Goal: Task Accomplishment & Management: Manage account settings

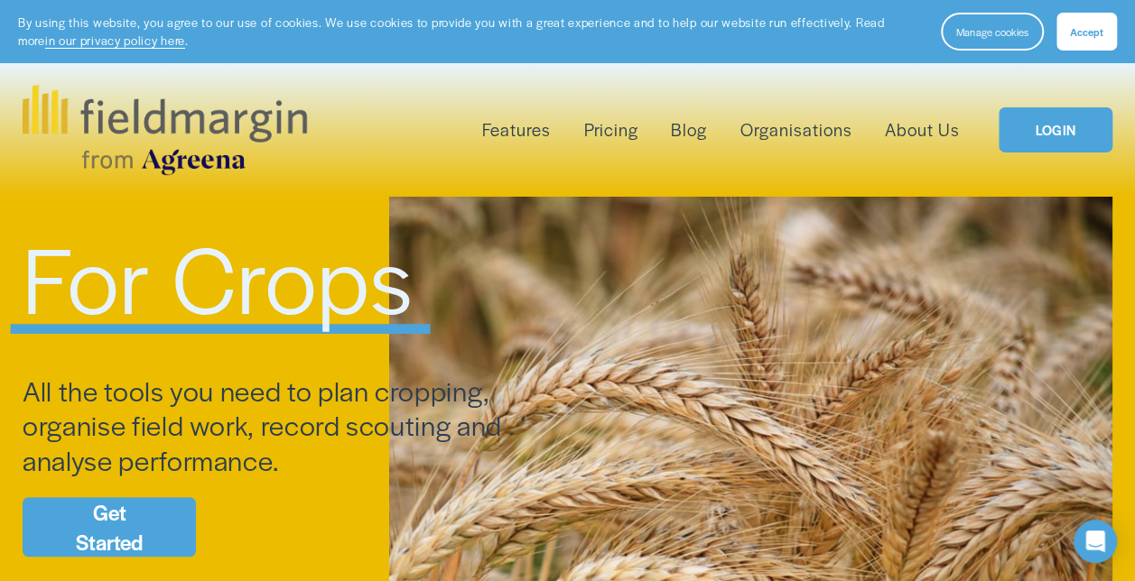
click at [1087, 33] on span "Accept" at bounding box center [1086, 31] width 33 height 14
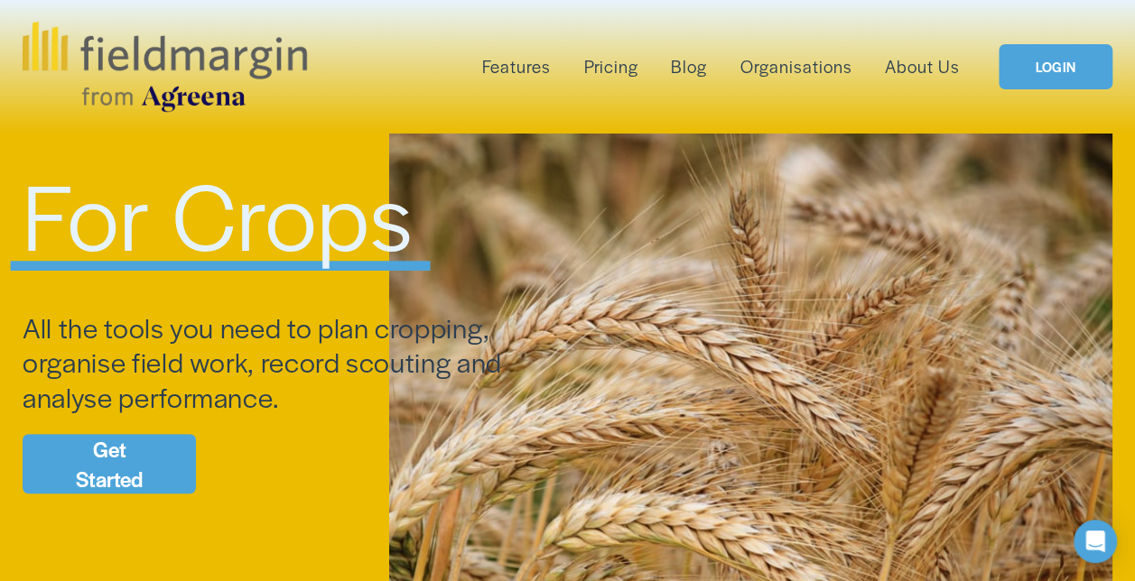
click at [1038, 54] on link "LOGIN" at bounding box center [1056, 67] width 114 height 46
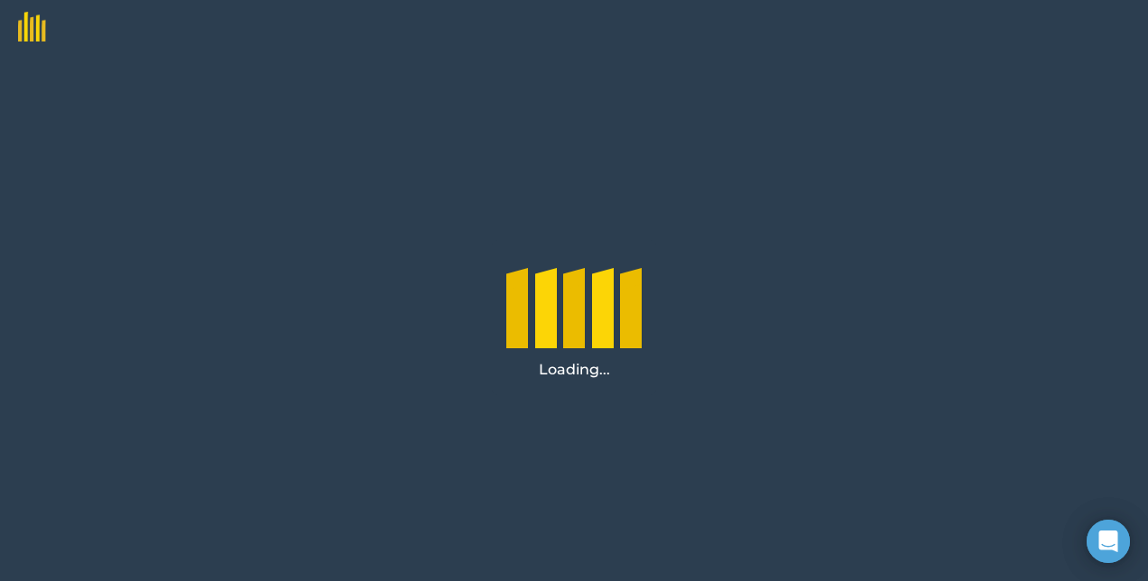
drag, startPoint x: 672, startPoint y: 212, endPoint x: 580, endPoint y: 192, distance: 94.2
click at [580, 192] on div "Loading..." at bounding box center [574, 317] width 1148 height 527
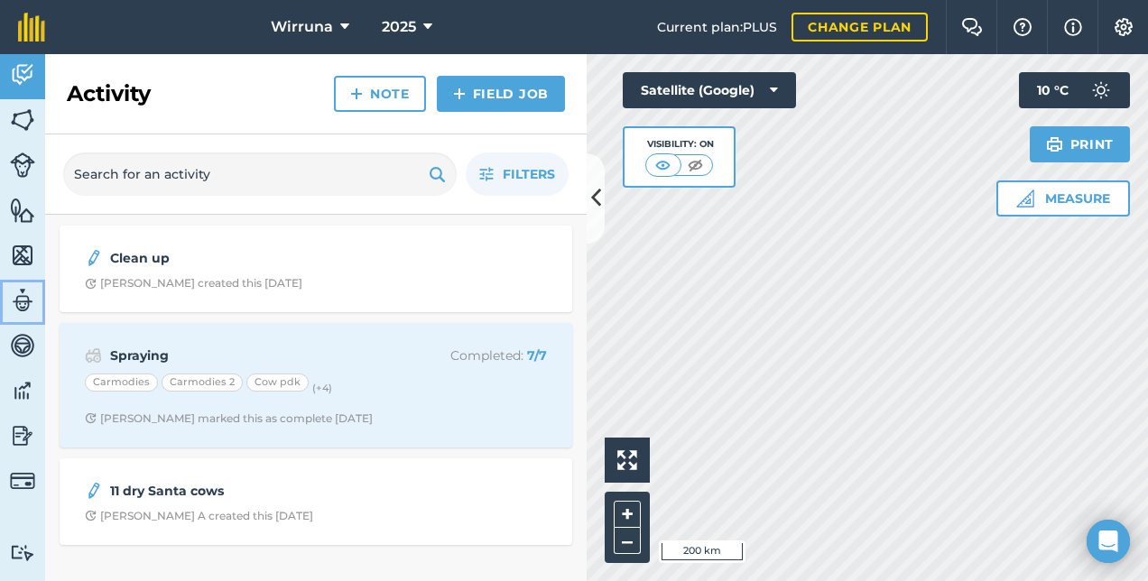
click at [25, 296] on img at bounding box center [22, 300] width 25 height 27
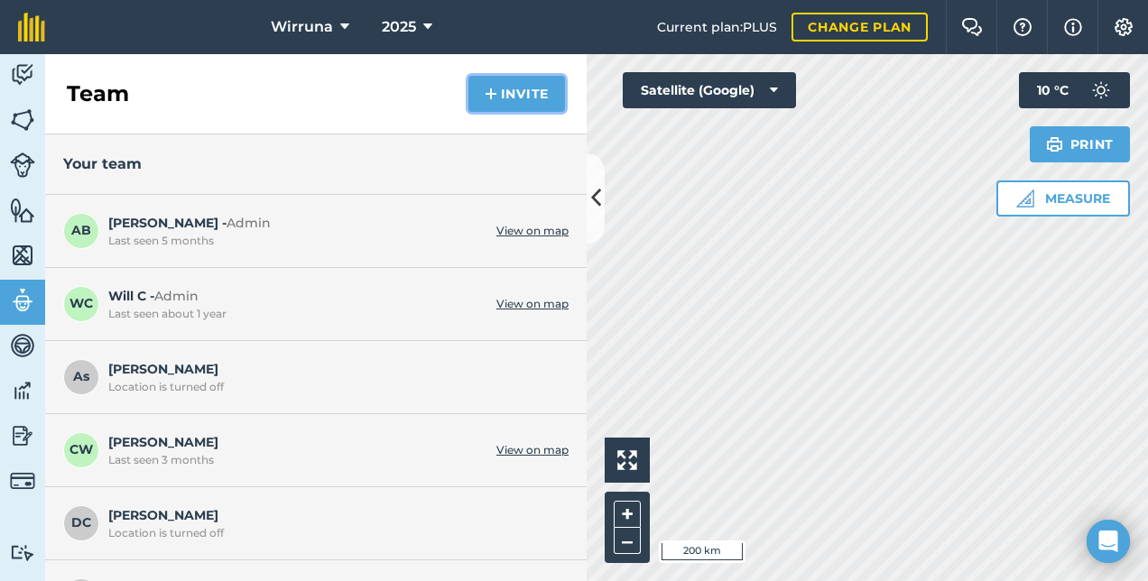
click at [491, 98] on img at bounding box center [491, 94] width 13 height 22
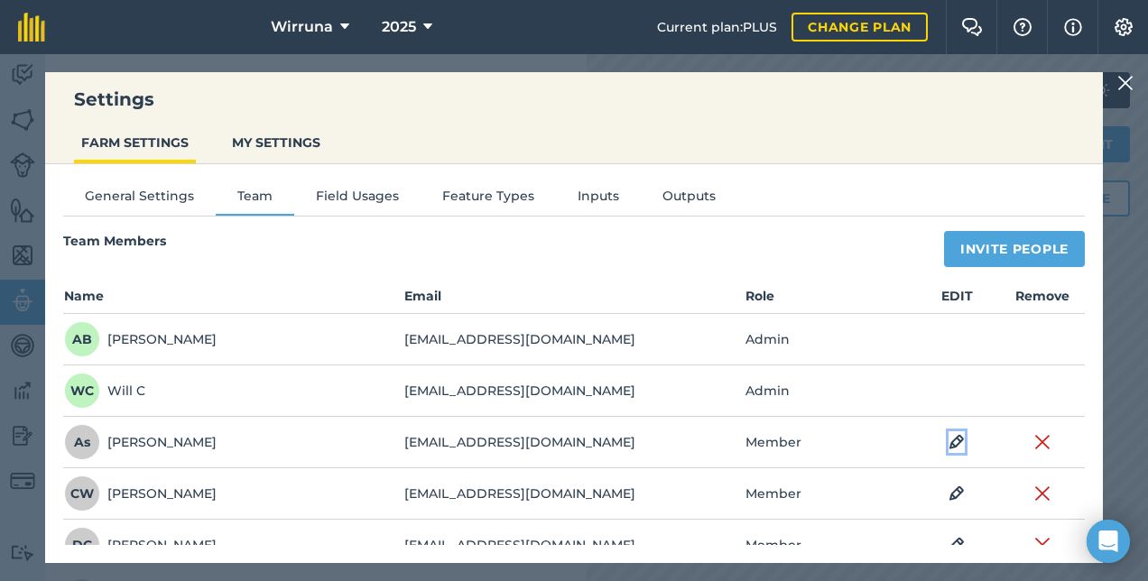
click at [949, 442] on img at bounding box center [957, 443] width 16 height 22
select select "MEMBER"
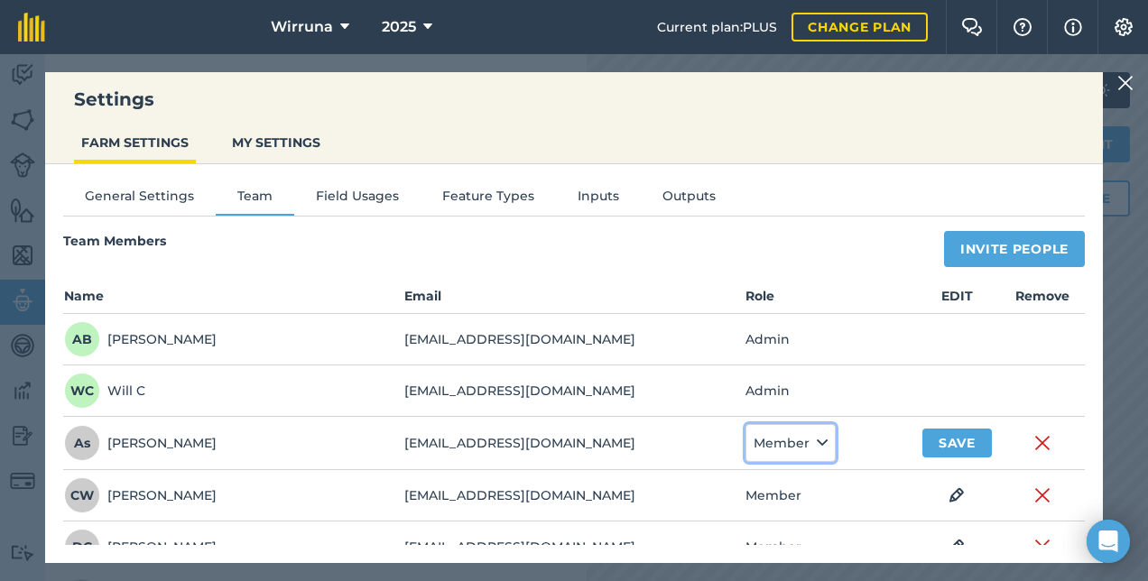
click at [794, 432] on button "Member" at bounding box center [791, 443] width 90 height 38
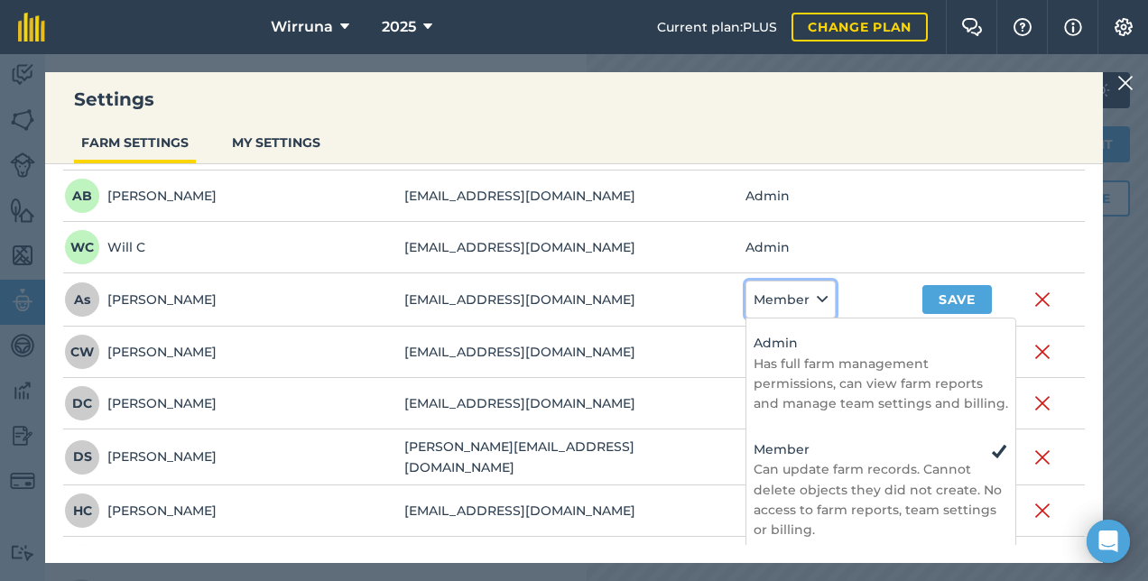
scroll to position [181, 0]
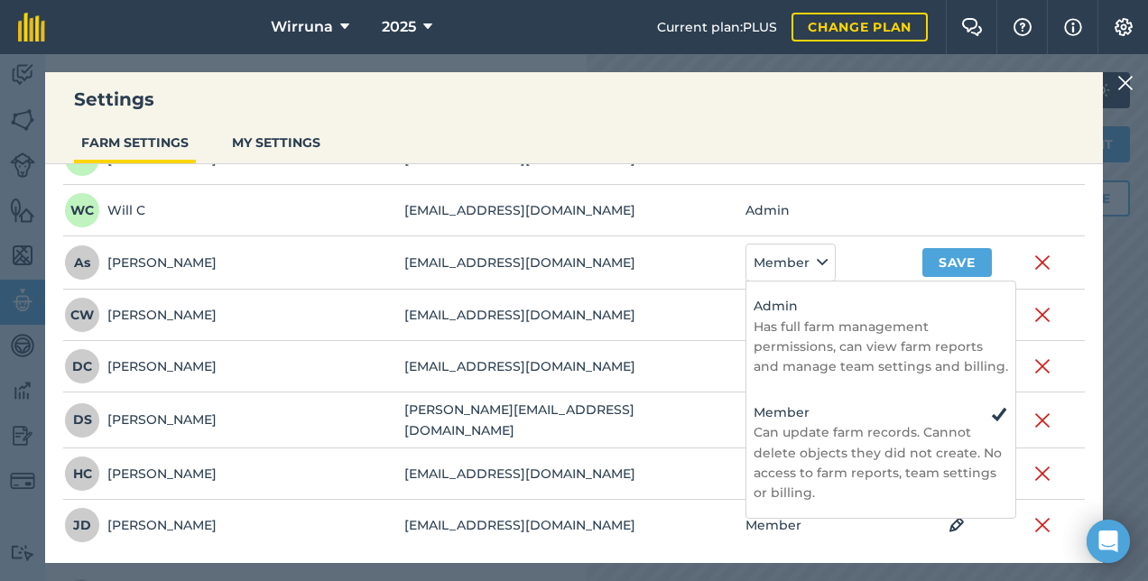
click at [874, 190] on td "Admin" at bounding box center [830, 210] width 171 height 51
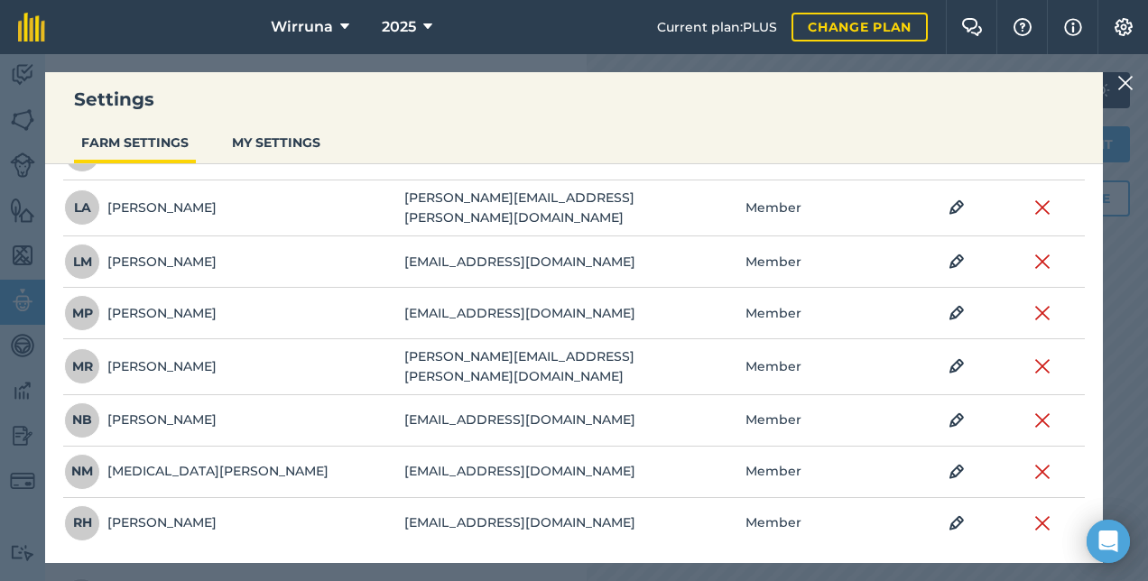
scroll to position [562, 0]
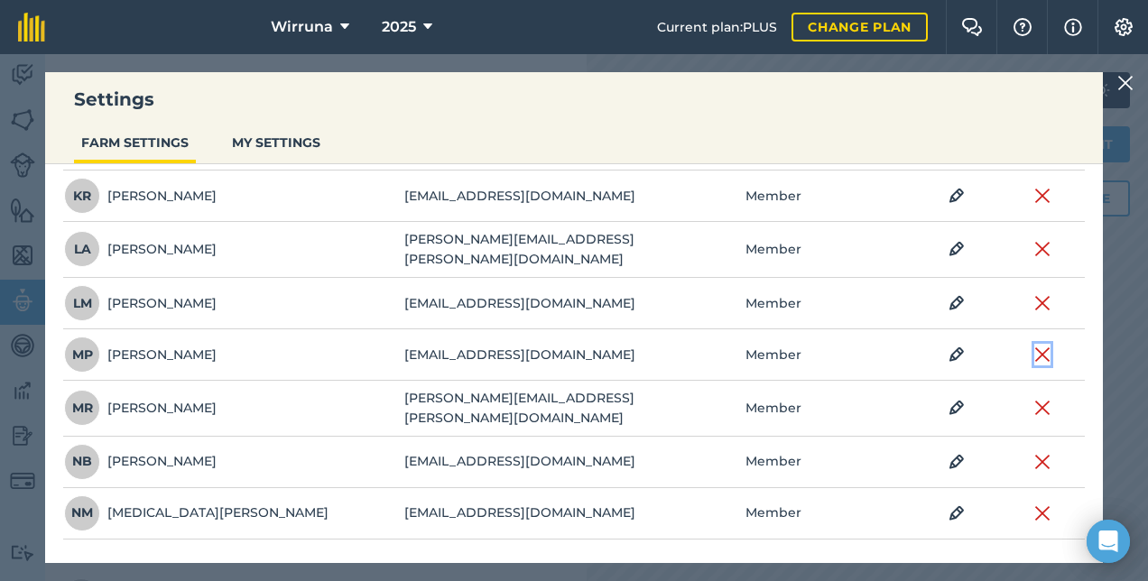
click at [1035, 344] on img at bounding box center [1043, 355] width 16 height 22
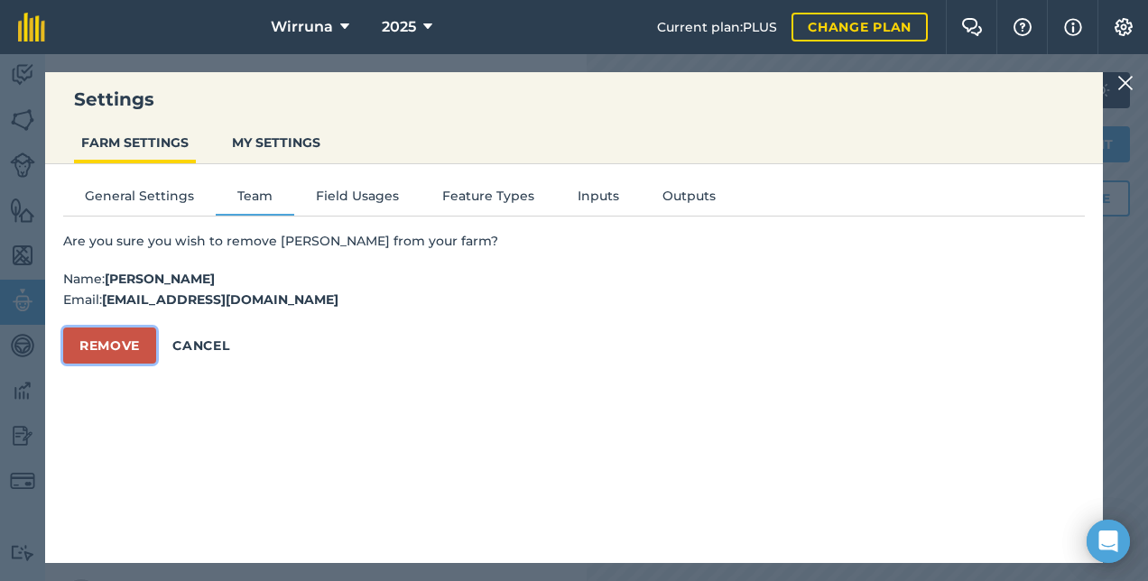
click at [128, 336] on button "Remove" at bounding box center [109, 346] width 93 height 36
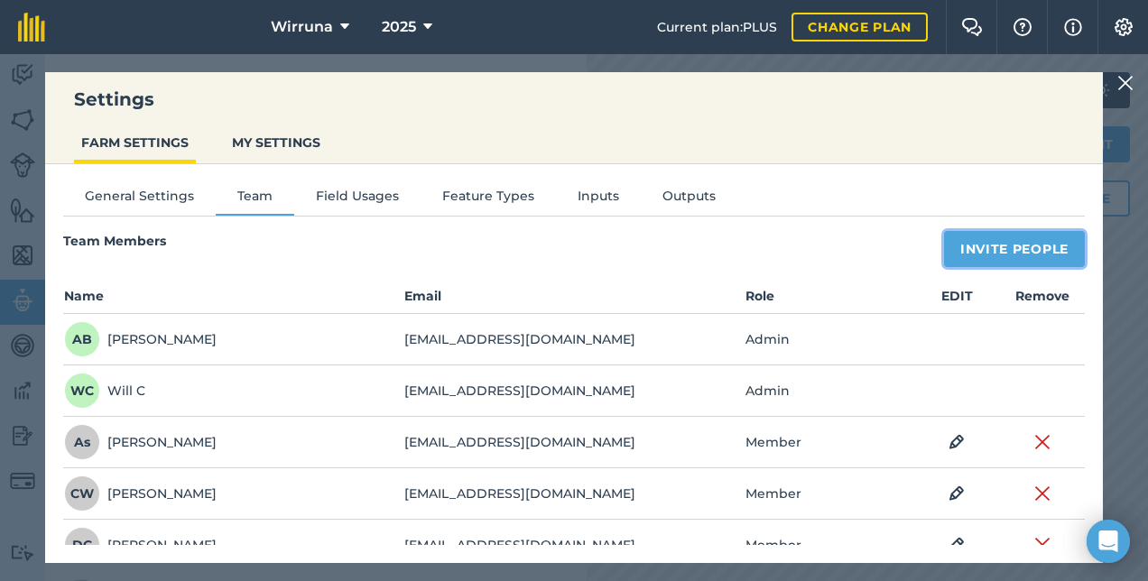
click at [980, 246] on button "Invite People" at bounding box center [1014, 249] width 141 height 36
select select "MEMBER"
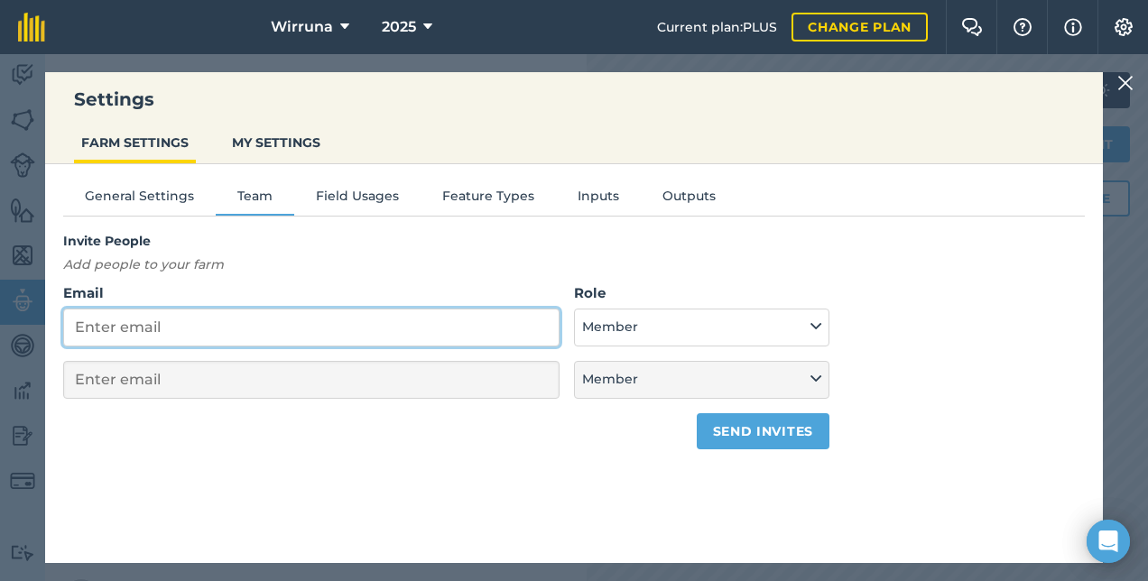
click at [374, 326] on input "Email" at bounding box center [311, 328] width 497 height 38
type input "J"
select select "MEMBER"
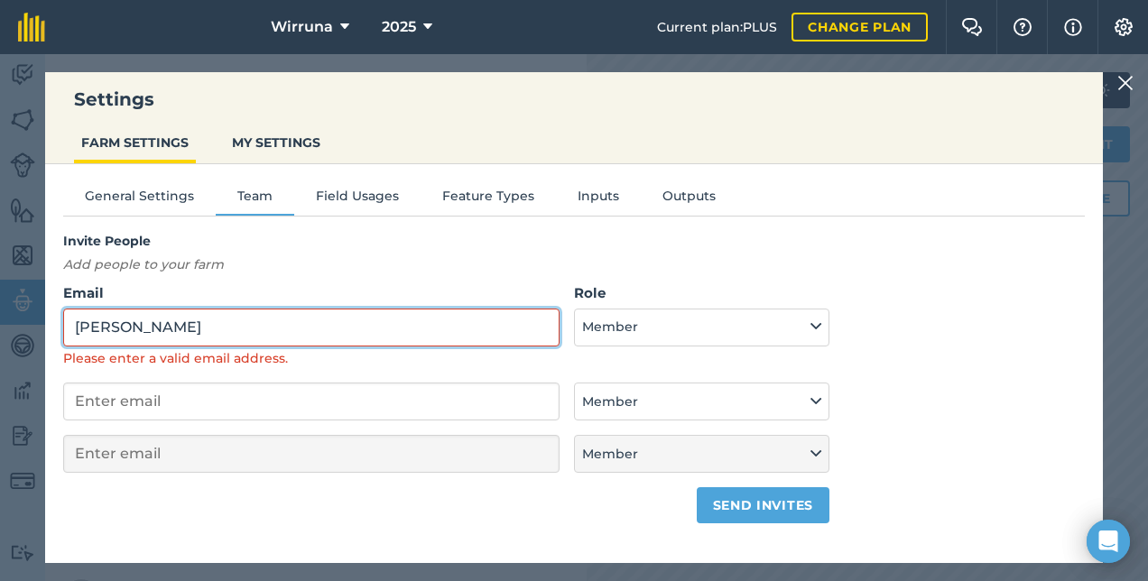
type input "J"
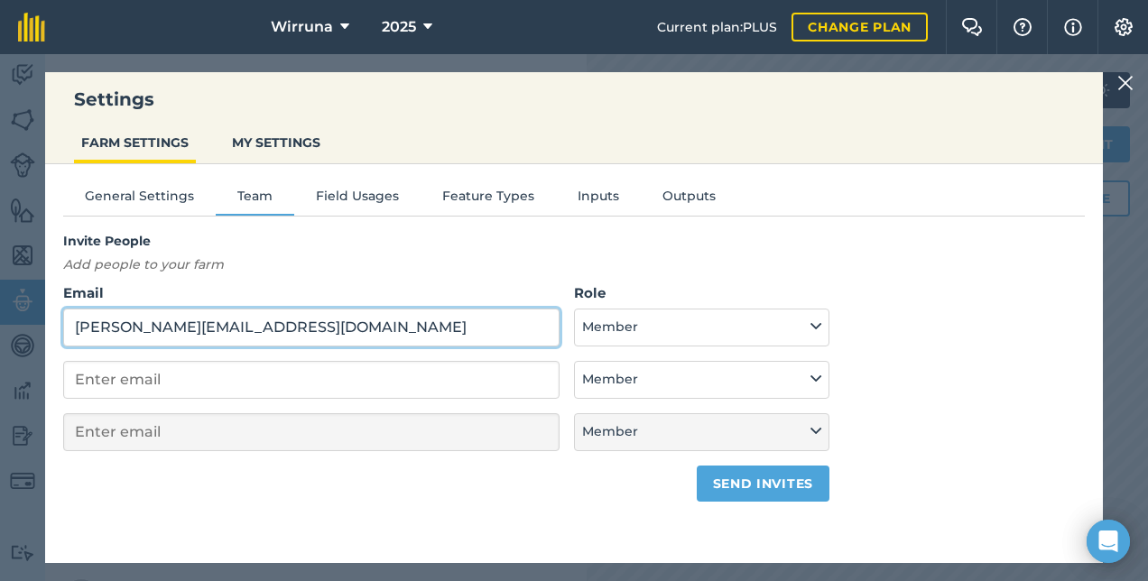
type input "joannajay@hotmail.com"
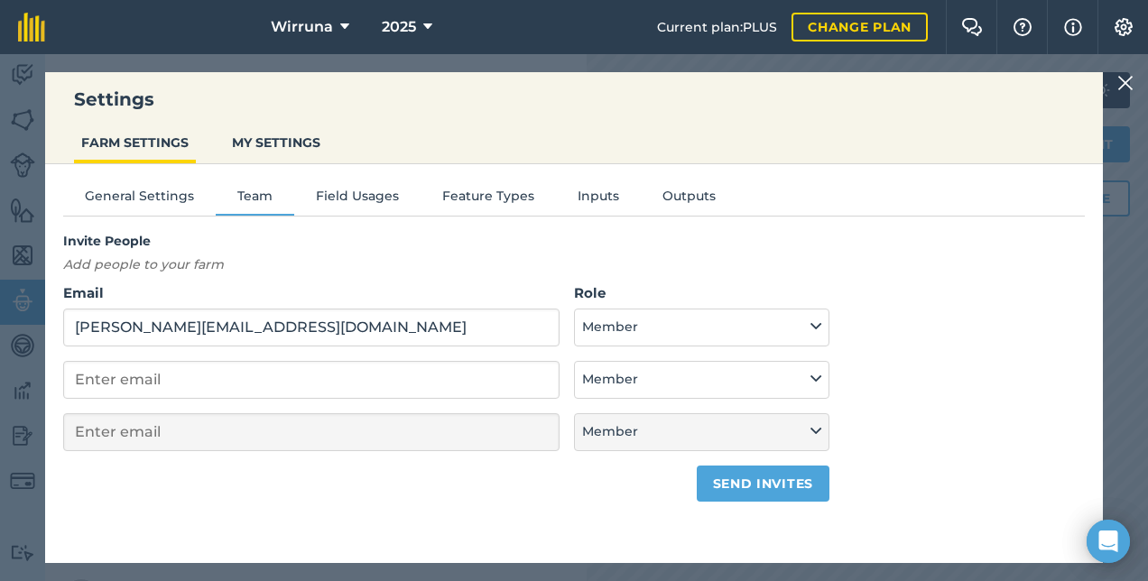
click at [660, 346] on form "Email joannajay@hotmail.com Role Admin - Has full farm management permissions, …" at bounding box center [446, 392] width 767 height 219
click at [661, 315] on button "Member" at bounding box center [702, 328] width 256 height 38
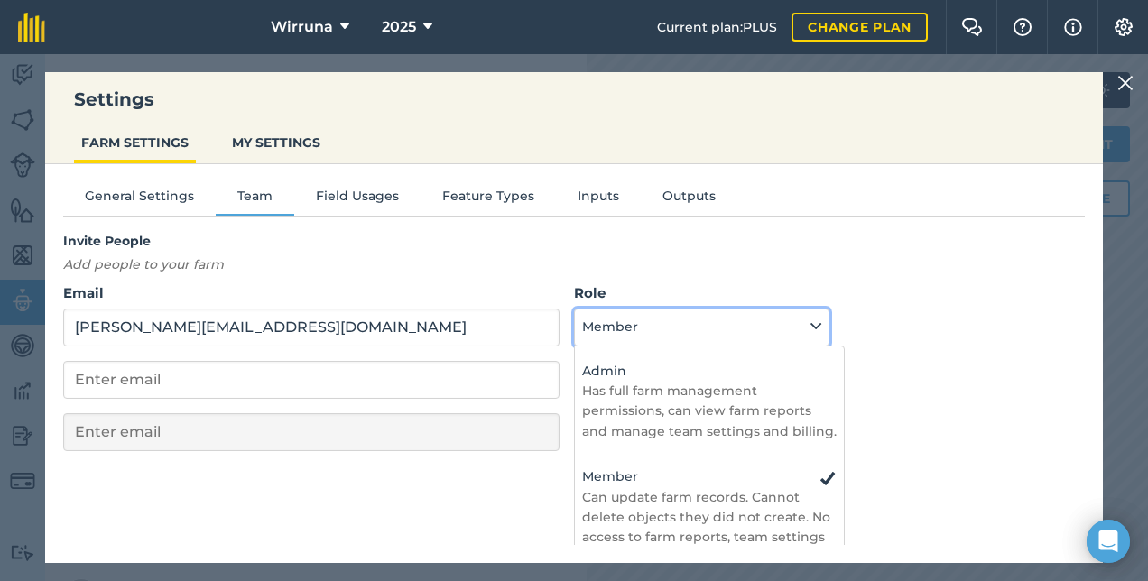
scroll to position [36, 0]
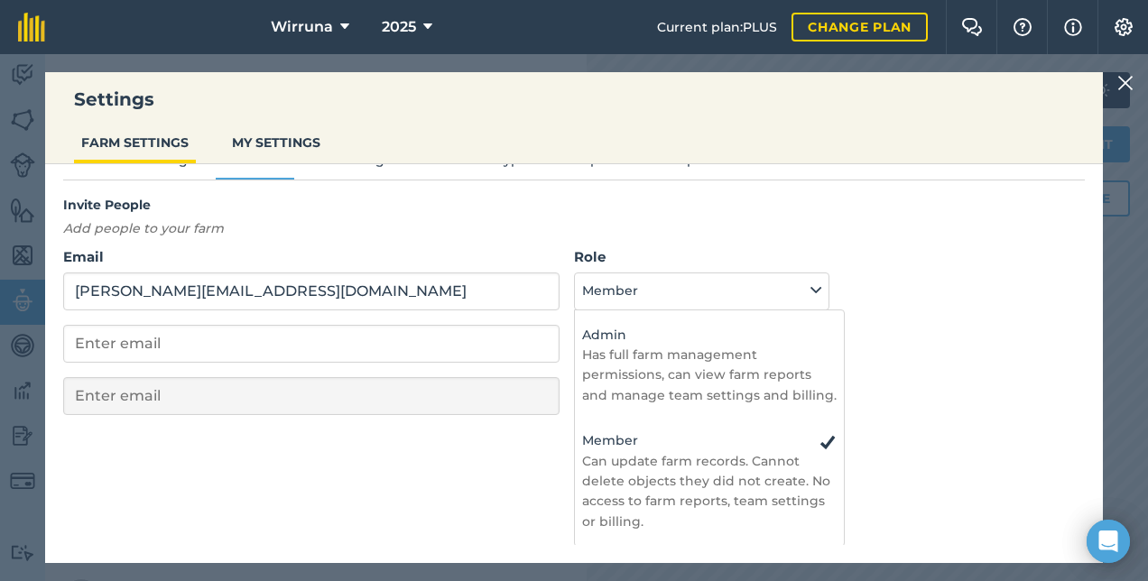
click at [534, 470] on div "General Settings Team Field Usages Feature Types Inputs Outputs Invite People A…" at bounding box center [574, 318] width 1058 height 381
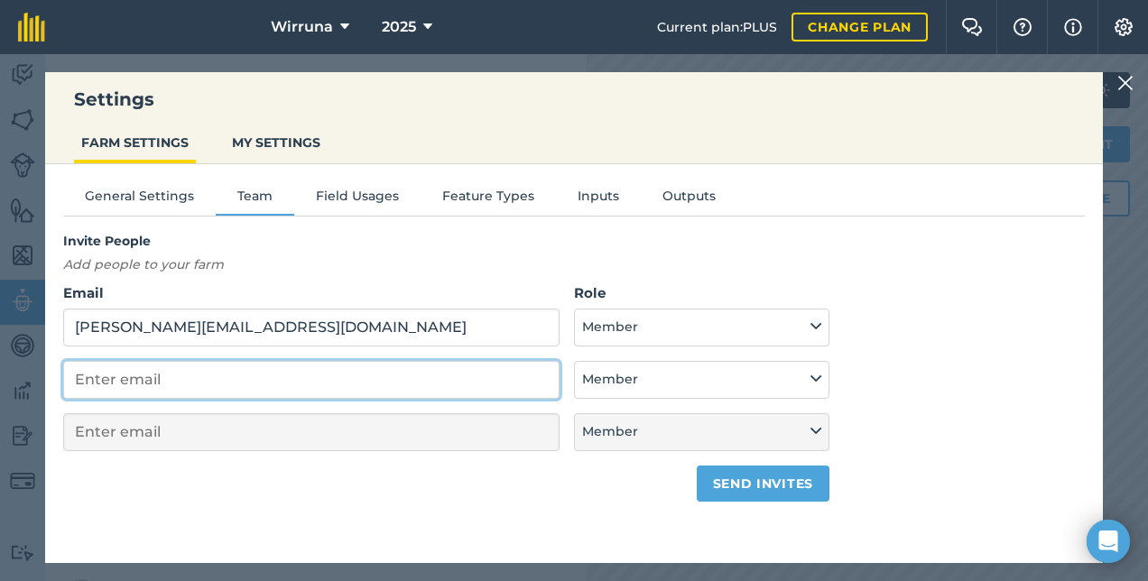
click at [245, 372] on input "email" at bounding box center [311, 380] width 497 height 38
type input "da"
select select "MEMBER"
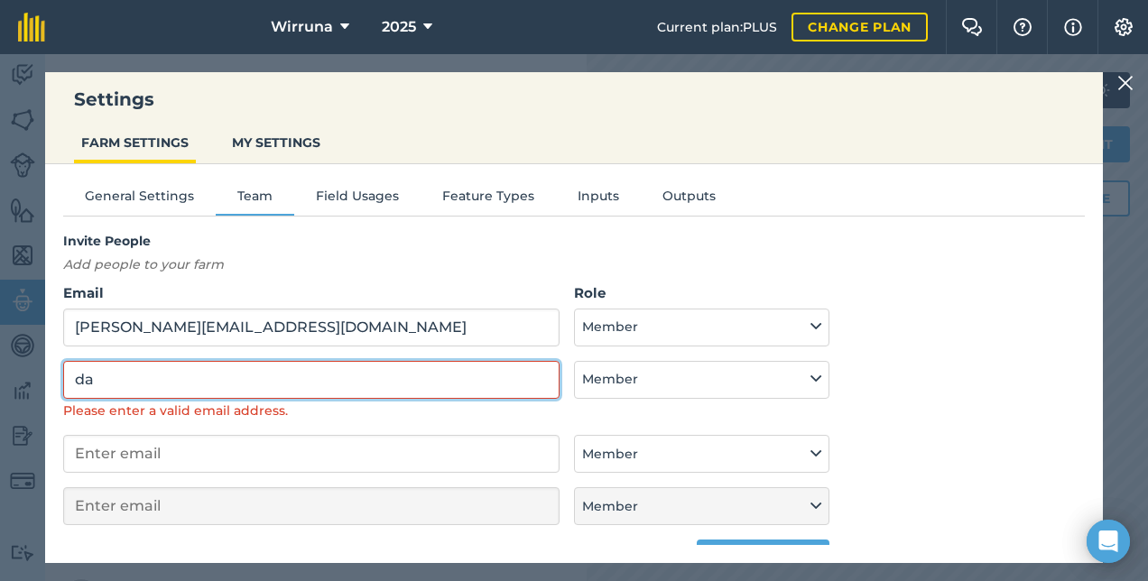
type input "d"
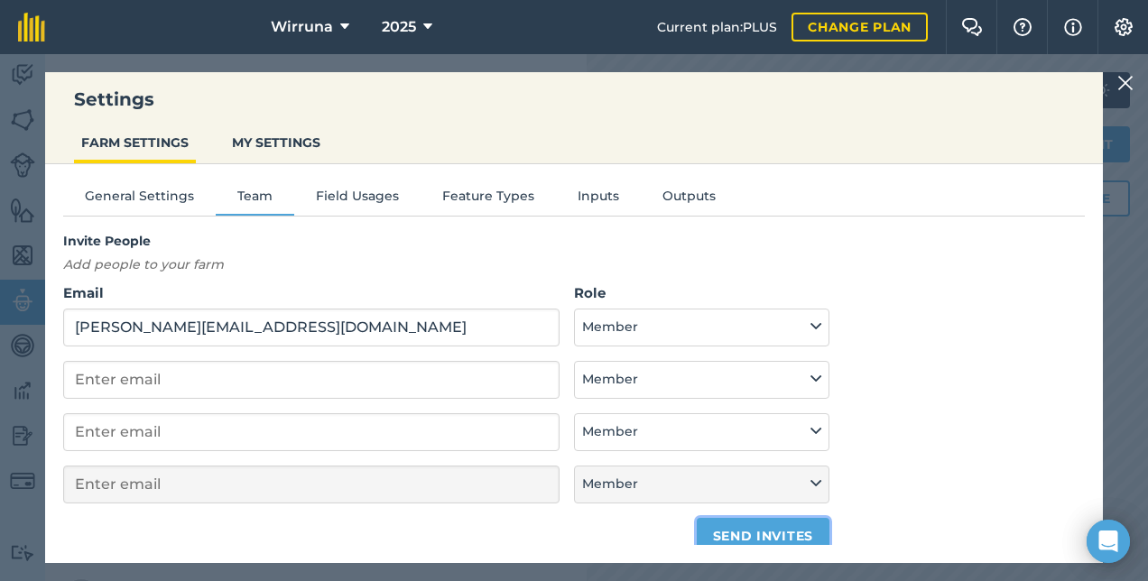
click at [776, 533] on button "Send invites" at bounding box center [763, 536] width 133 height 36
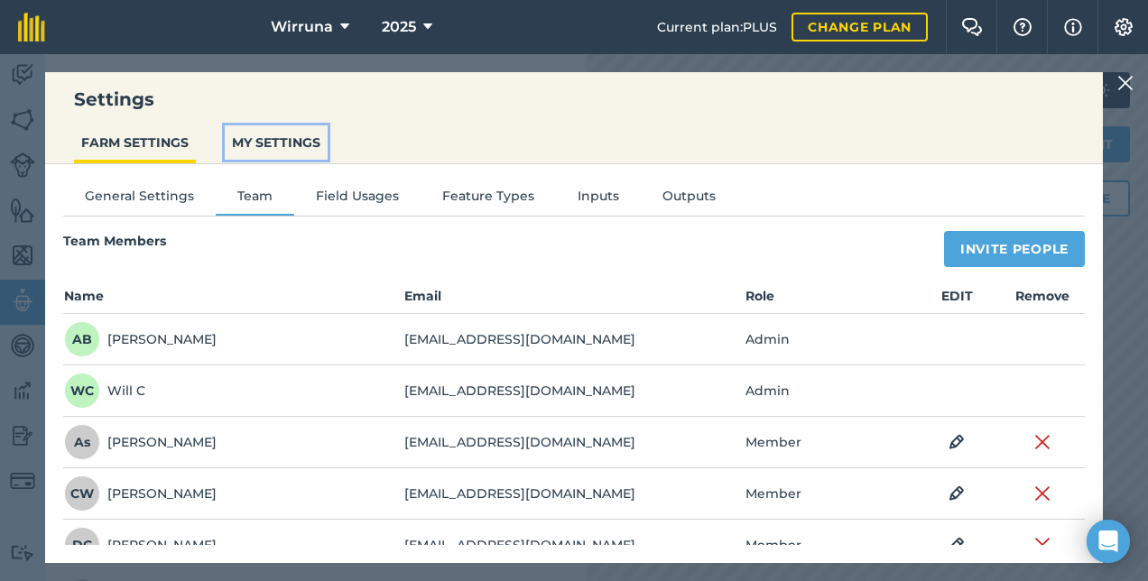
click at [282, 133] on button "MY SETTINGS" at bounding box center [276, 142] width 103 height 34
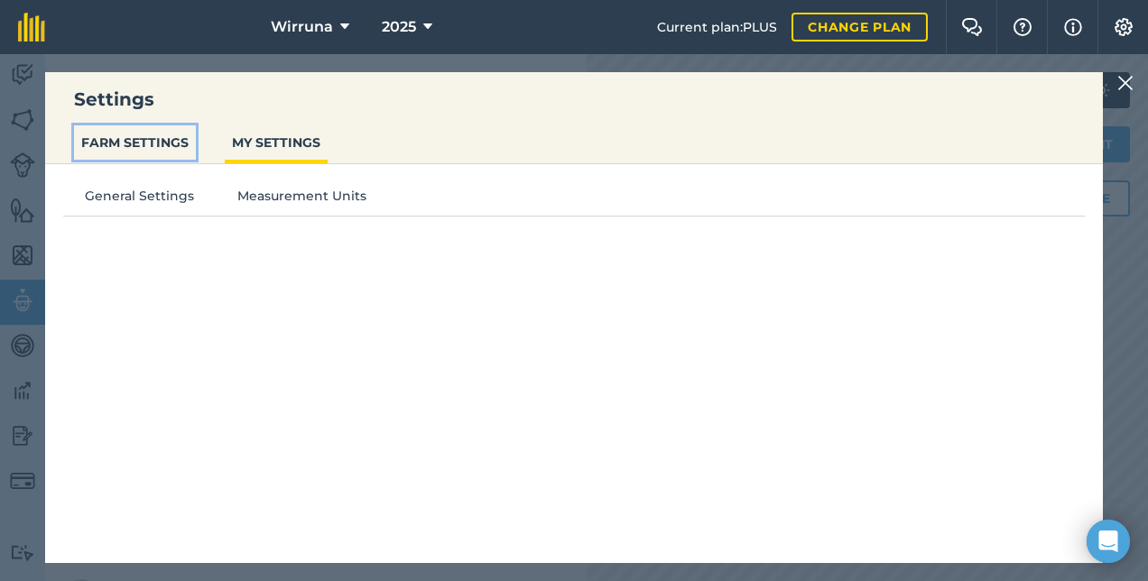
click at [177, 150] on button "FARM SETTINGS" at bounding box center [135, 142] width 122 height 34
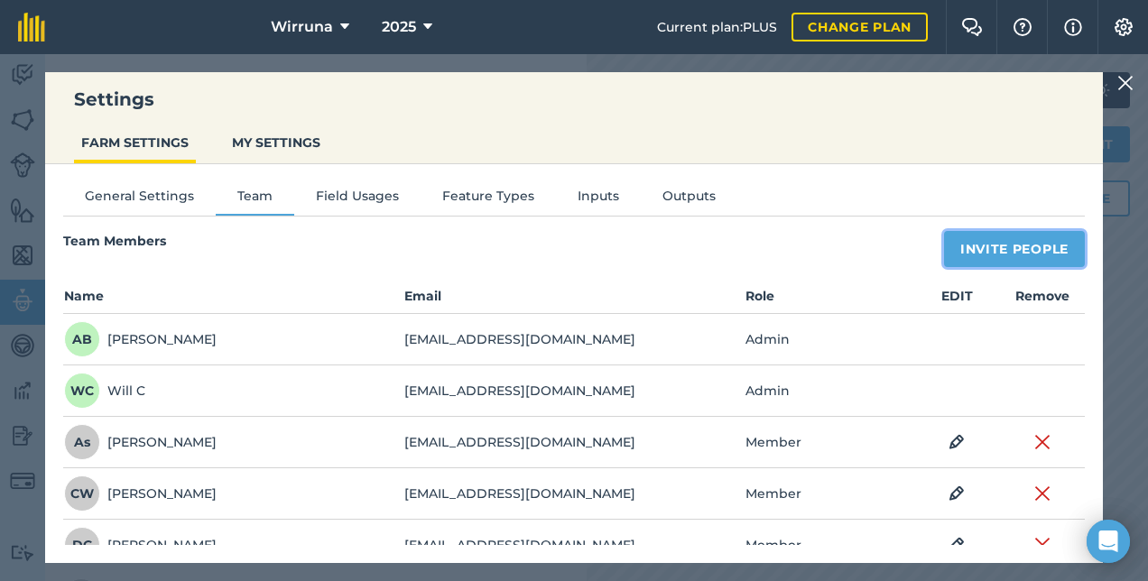
click at [952, 251] on button "Invite People" at bounding box center [1014, 249] width 141 height 36
select select "MEMBER"
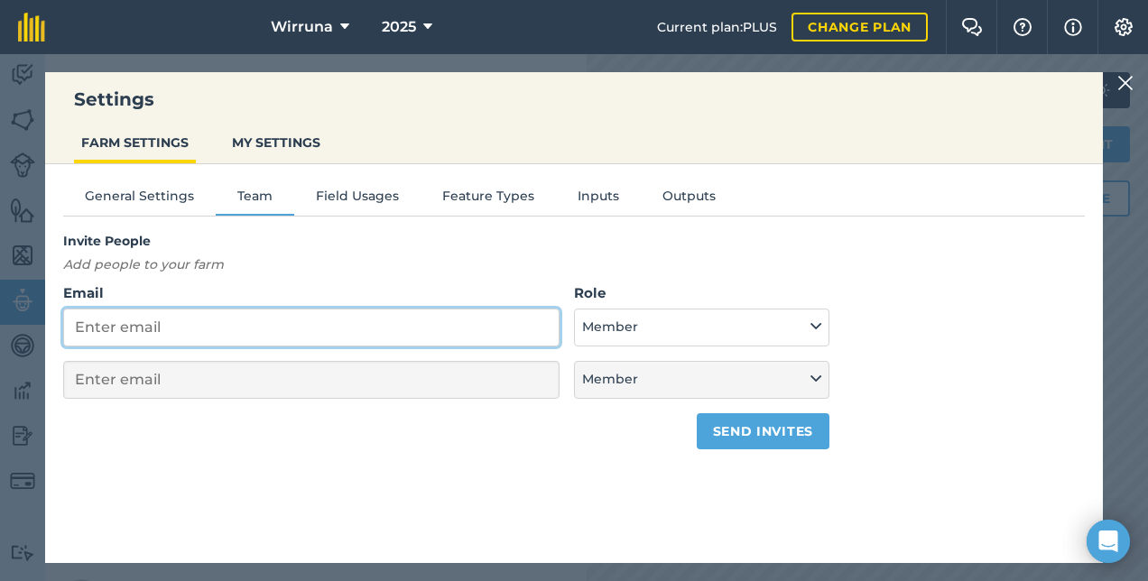
click at [294, 334] on input "Email" at bounding box center [311, 328] width 497 height 38
type input "da"
select select "MEMBER"
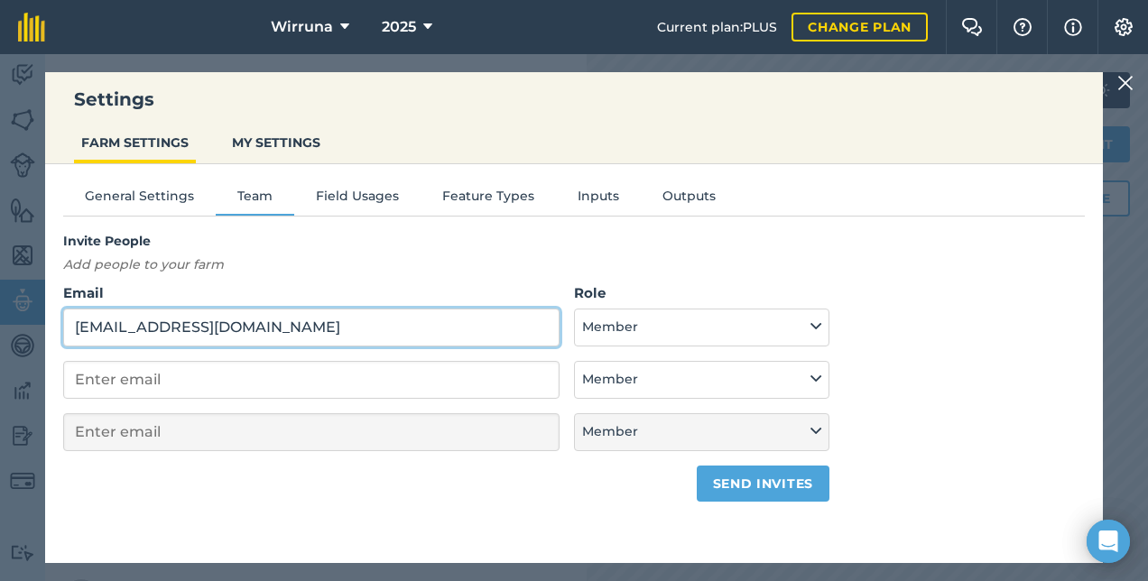
type input "davidbone00@outlook.com"
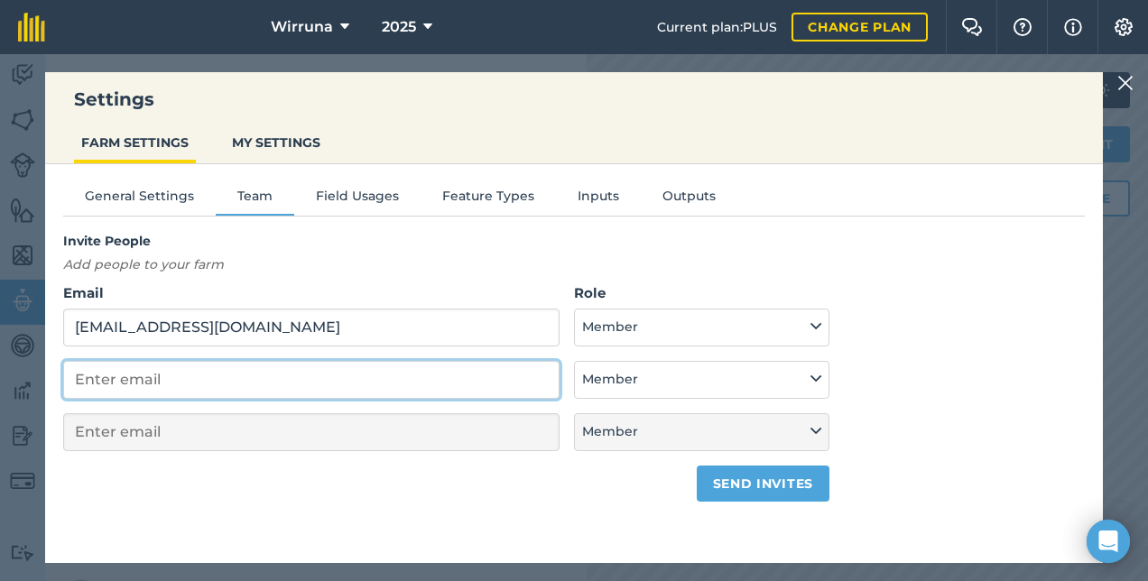
click at [193, 381] on input "email" at bounding box center [311, 380] width 497 height 38
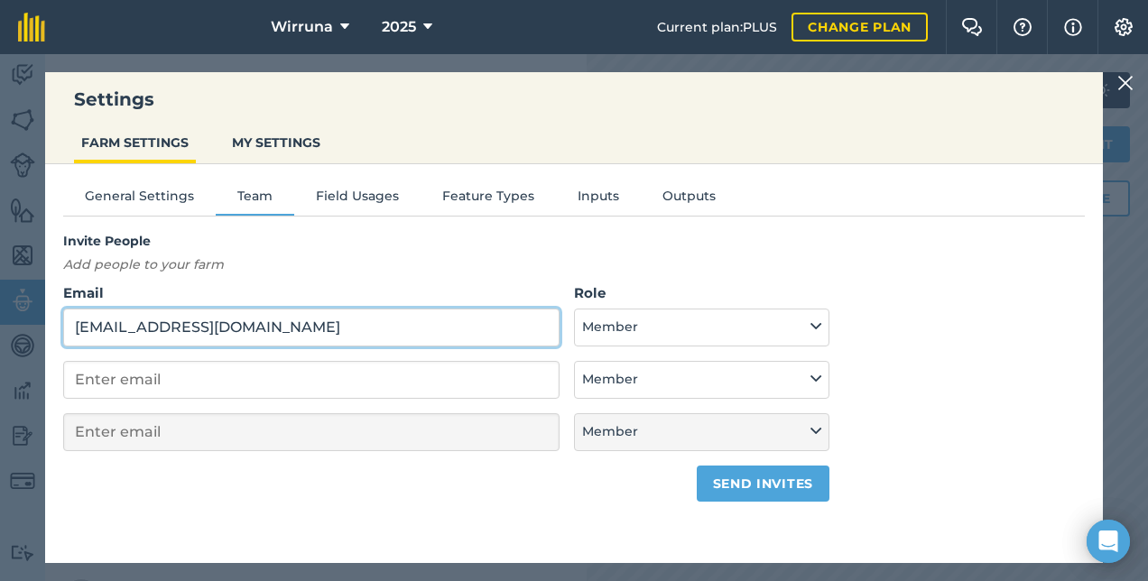
click at [456, 331] on input "davidbone00@outlook.com" at bounding box center [311, 328] width 497 height 38
click at [441, 324] on input "davidbone00@outlook.com" at bounding box center [311, 328] width 497 height 38
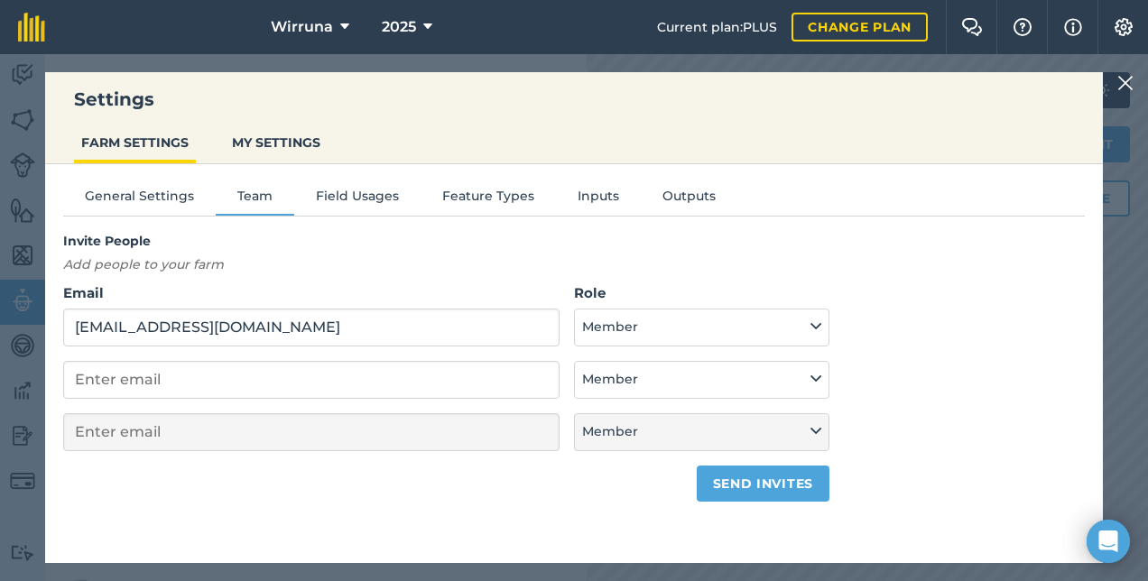
click at [902, 321] on div "Invite People Add people to your farm Email davidbone00@outlook.com Role Admin …" at bounding box center [574, 366] width 1022 height 271
drag, startPoint x: 902, startPoint y: 321, endPoint x: 929, endPoint y: 368, distance: 55.0
click at [929, 368] on div "Invite People Add people to your farm Email davidbone00@outlook.com Role Admin …" at bounding box center [574, 366] width 1022 height 271
click at [776, 482] on button "Send invites" at bounding box center [763, 484] width 133 height 36
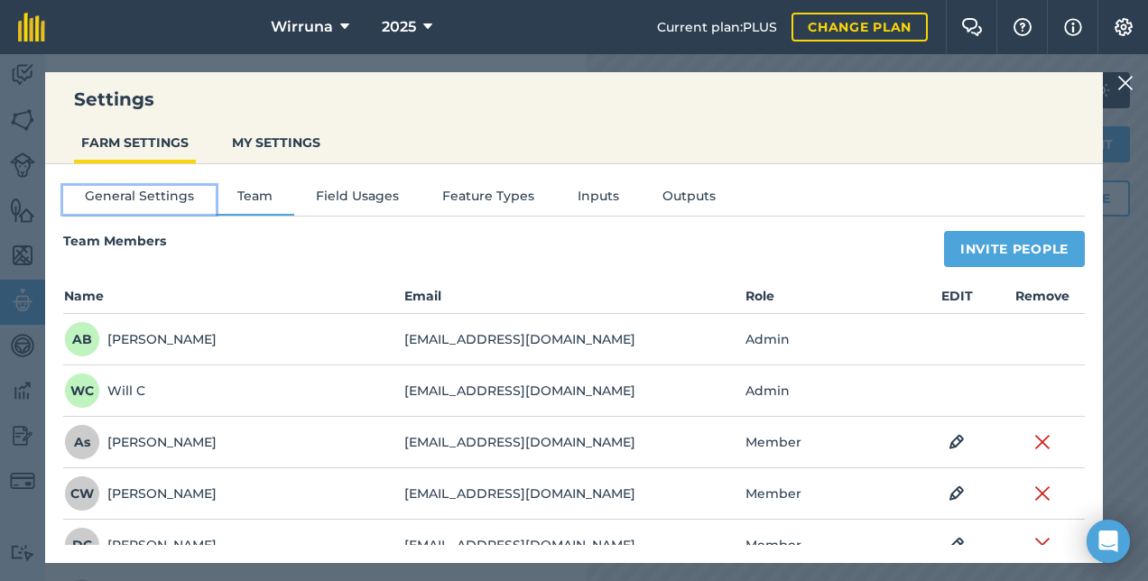
click at [138, 211] on button "General Settings" at bounding box center [139, 199] width 153 height 27
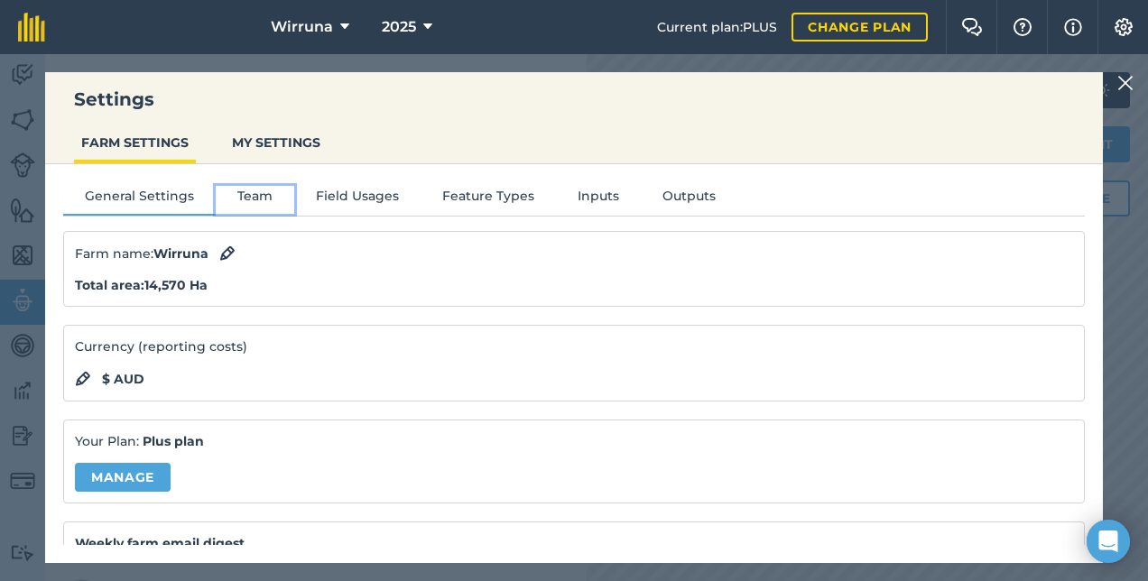
click at [261, 195] on button "Team" at bounding box center [255, 199] width 79 height 27
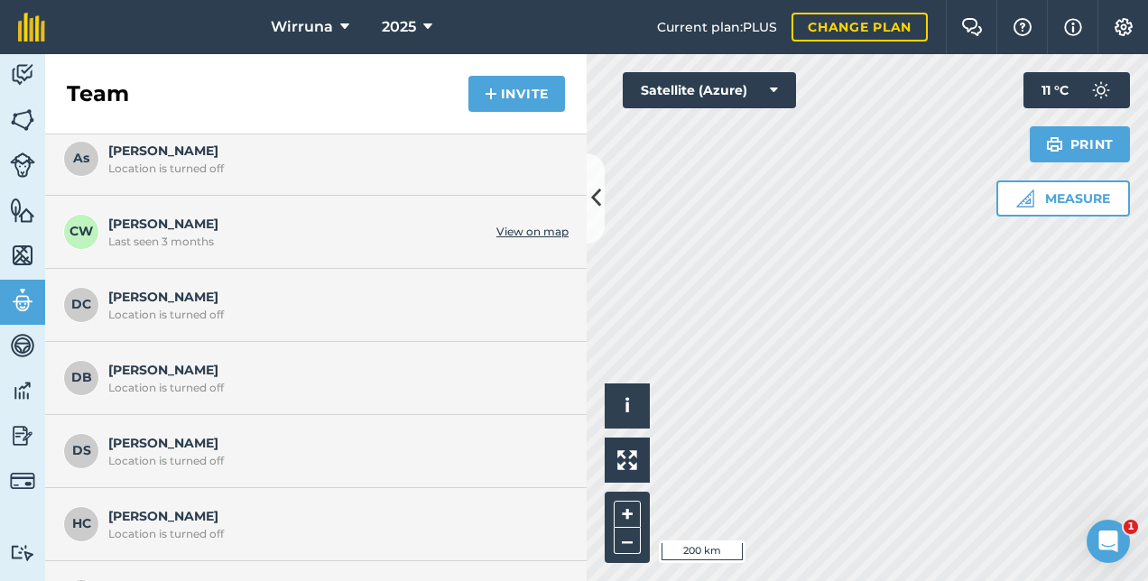
scroll to position [256, 0]
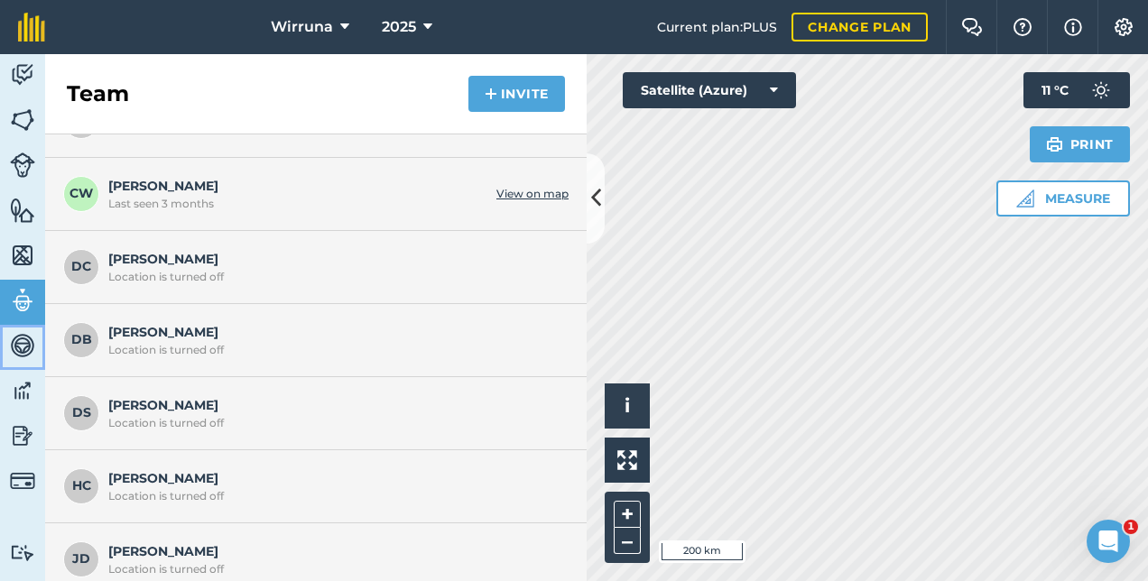
click at [19, 336] on img at bounding box center [22, 345] width 25 height 27
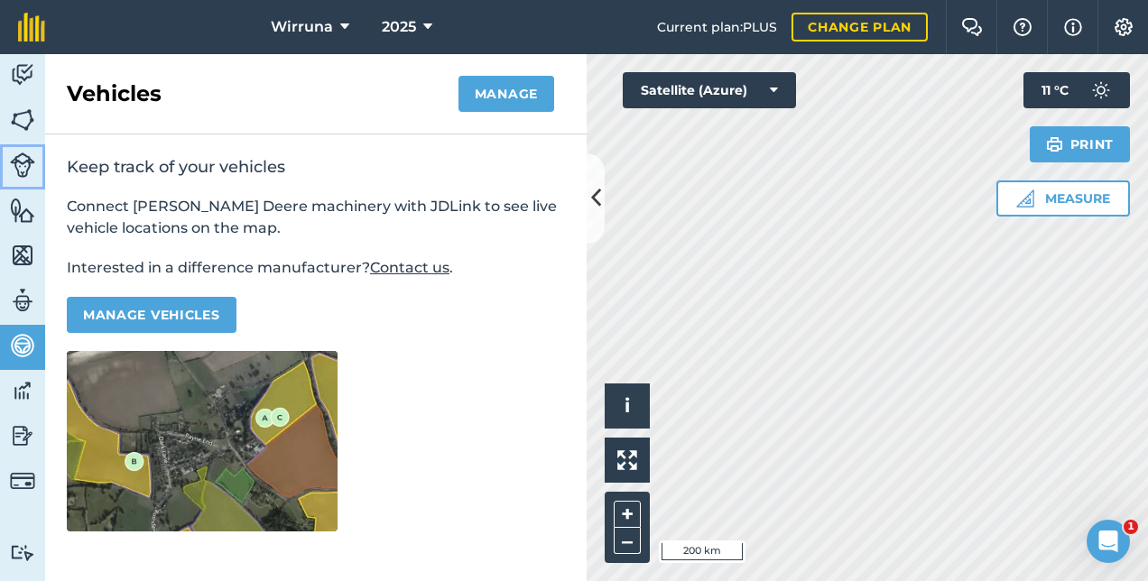
click at [14, 166] on img at bounding box center [22, 165] width 25 height 25
